Goal: Share content: Share content

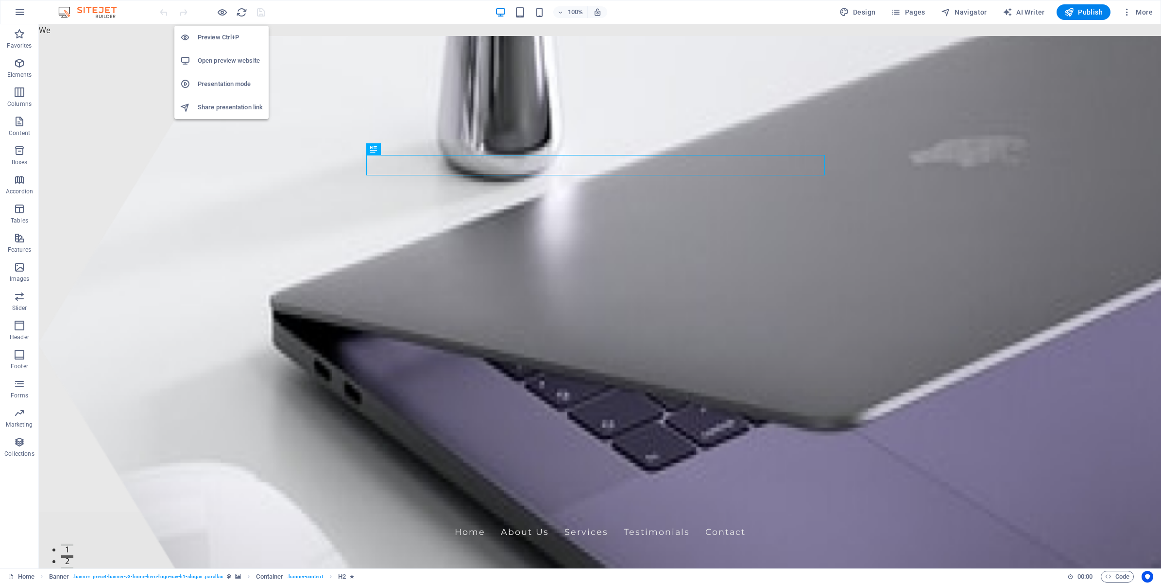
click at [229, 61] on h6 "Open preview website" at bounding box center [230, 61] width 65 height 12
click at [246, 88] on h6 "Presentation mode" at bounding box center [230, 84] width 65 height 12
click at [114, 13] on img at bounding box center [92, 12] width 73 height 12
click at [228, 11] on div at bounding box center [212, 12] width 109 height 16
click at [223, 14] on icon "button" at bounding box center [222, 12] width 11 height 11
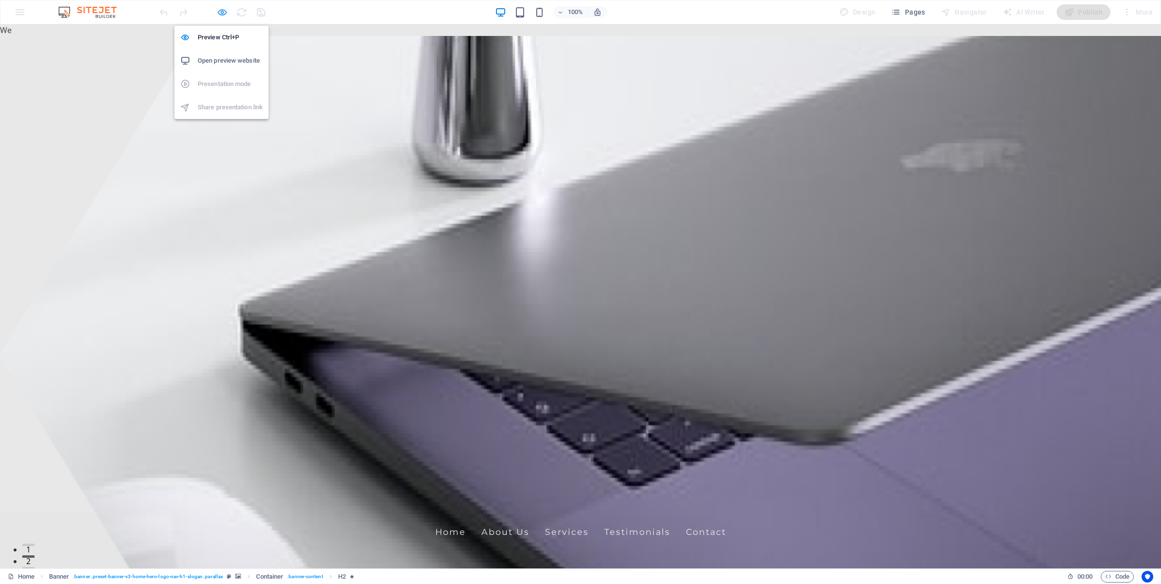
click at [223, 14] on icon "button" at bounding box center [222, 12] width 11 height 11
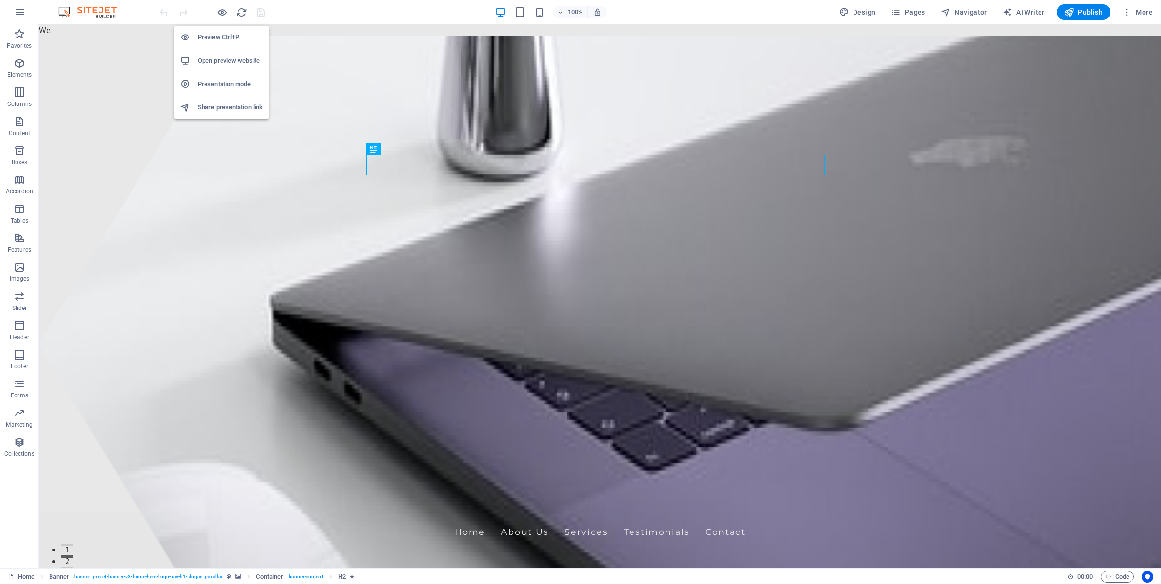
click at [221, 103] on h6 "Share presentation link" at bounding box center [230, 107] width 65 height 12
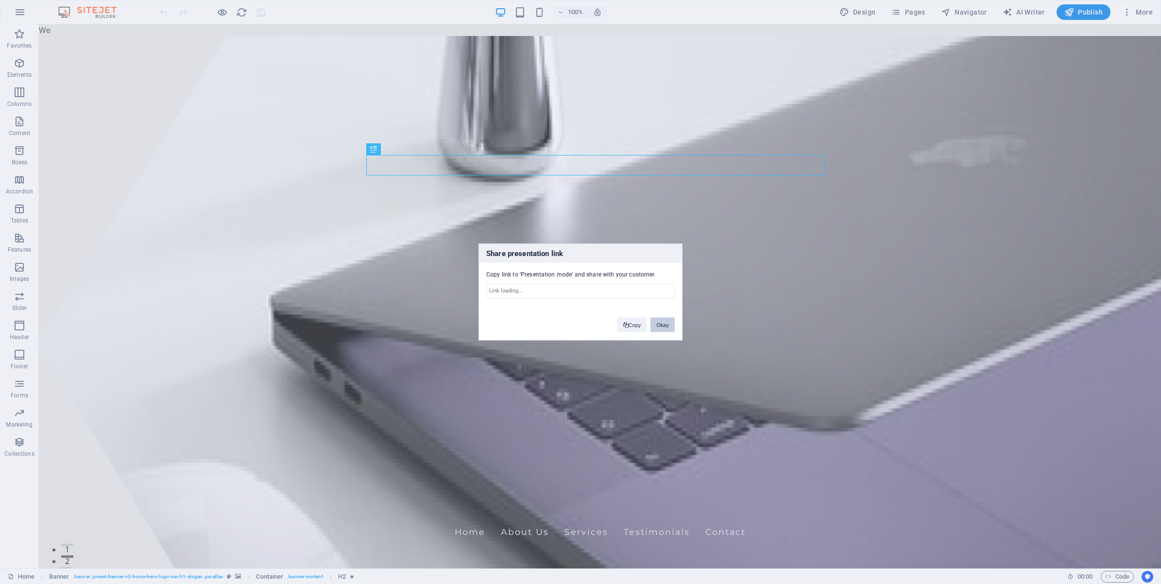
type input "[URL][DOMAIN_NAME]"
click at [554, 290] on input "[URL][DOMAIN_NAME]" at bounding box center [580, 291] width 188 height 15
drag, startPoint x: 489, startPoint y: 288, endPoint x: 822, endPoint y: 299, distance: 333.3
click at [816, 299] on div "Share presentation link Copy link to 'Presentation mode' and share with your cu…" at bounding box center [580, 292] width 1161 height 584
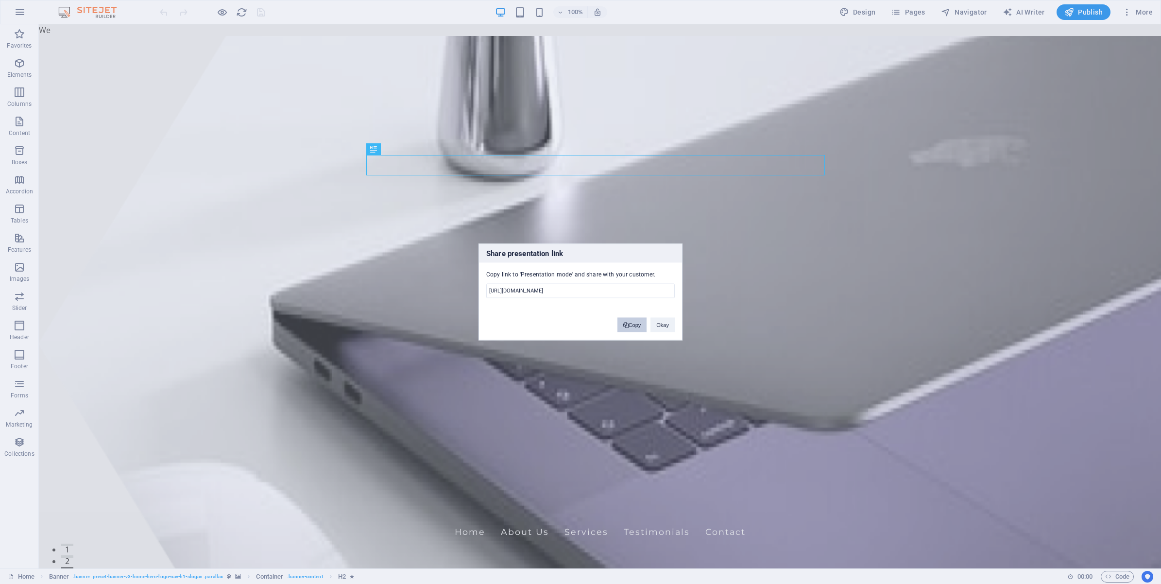
scroll to position [0, 0]
click at [623, 321] on button "Copy" at bounding box center [632, 325] width 30 height 15
